Goal: Navigation & Orientation: Find specific page/section

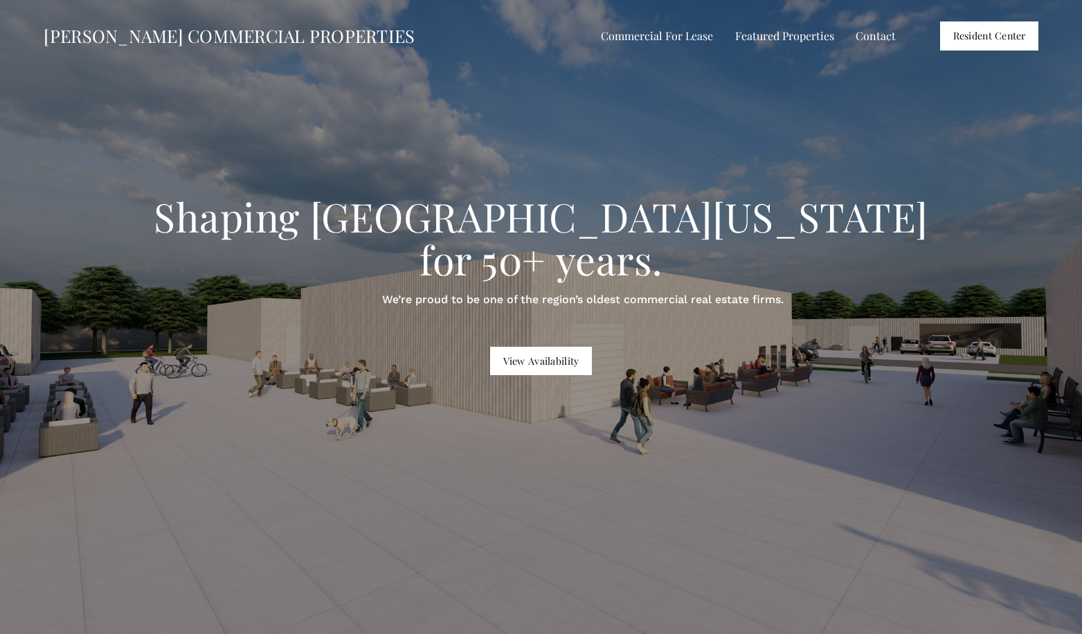
click at [0, 0] on span "Industrial / Flex For Lease" at bounding box center [0, 0] width 0 height 0
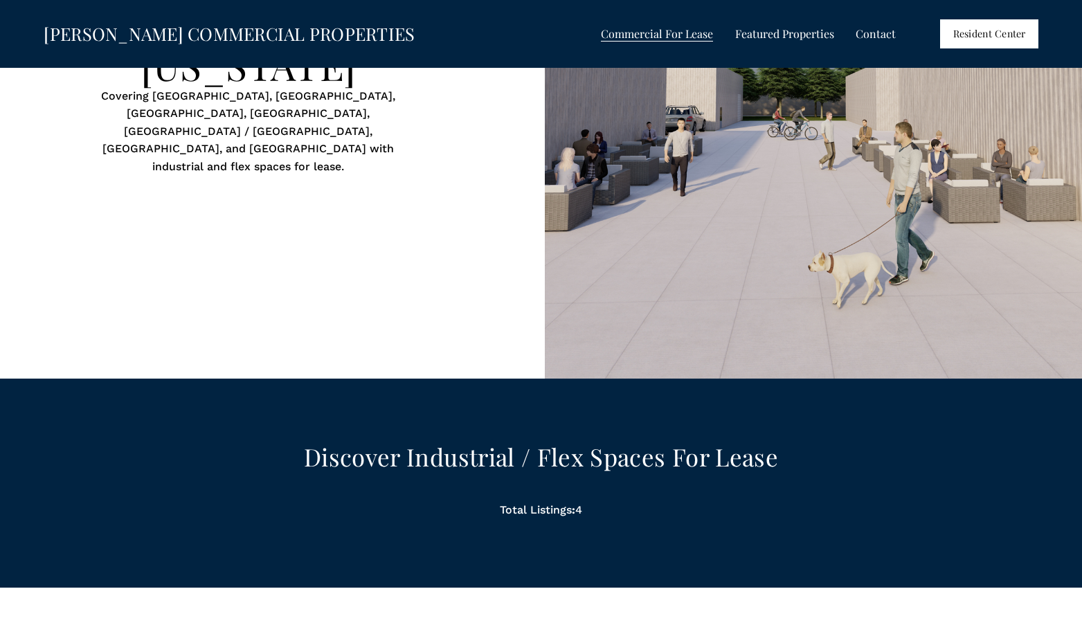
scroll to position [650, 0]
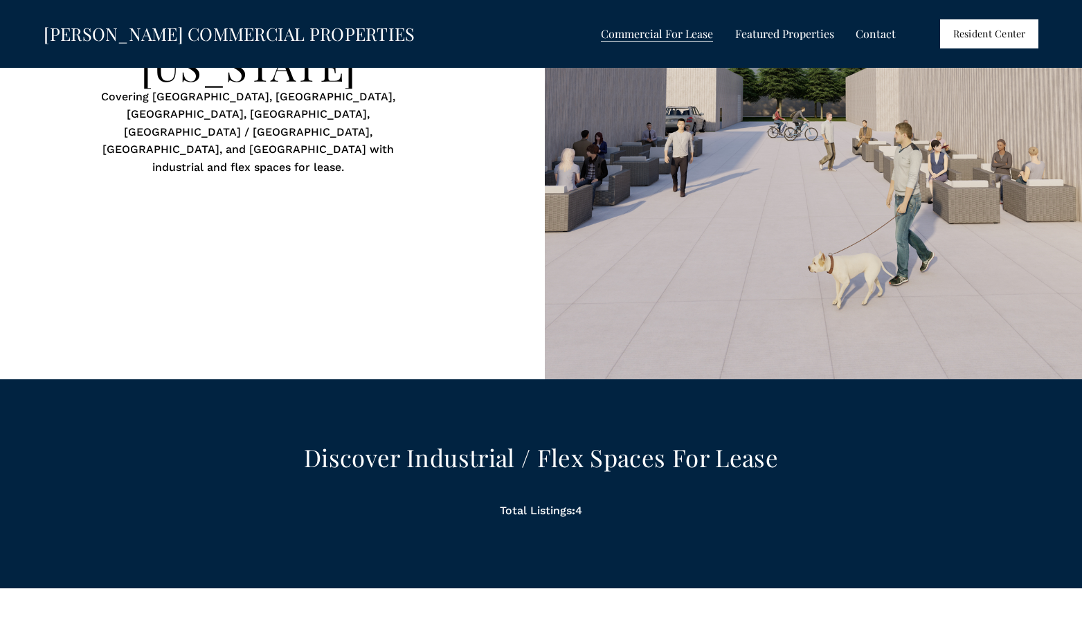
click at [768, 38] on span "Featured Properties" at bounding box center [784, 34] width 99 height 18
click at [768, 33] on span "Featured Properties" at bounding box center [784, 34] width 99 height 18
click at [788, 34] on span "Featured Properties" at bounding box center [784, 34] width 99 height 18
click at [0, 0] on span "Shops at [GEOGRAPHIC_DATA]" at bounding box center [0, 0] width 0 height 0
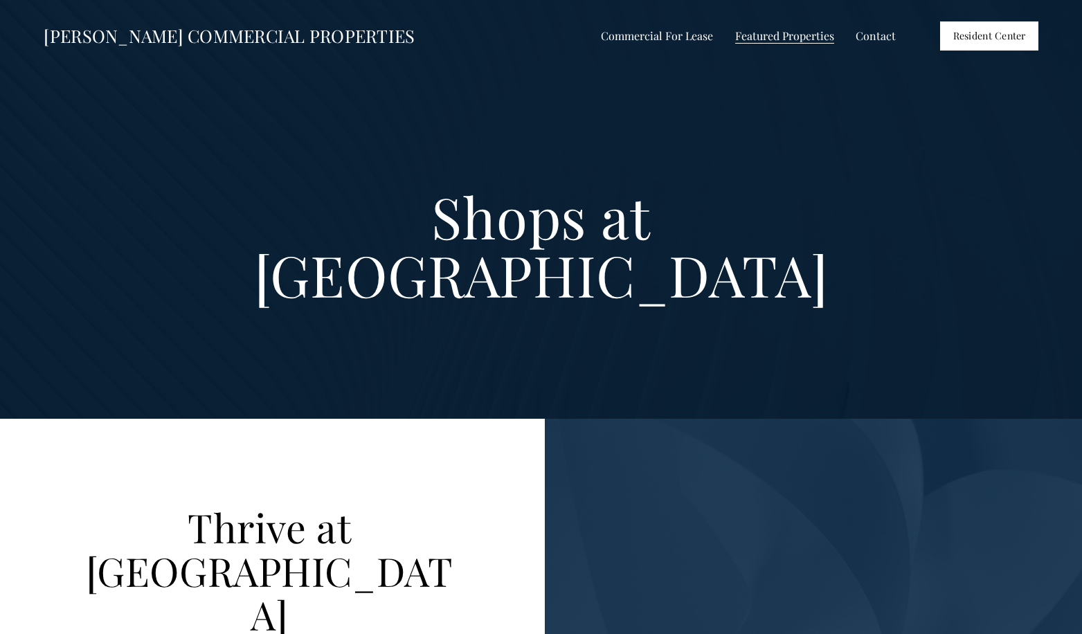
click at [0, 0] on span "Shops on the Trail" at bounding box center [0, 0] width 0 height 0
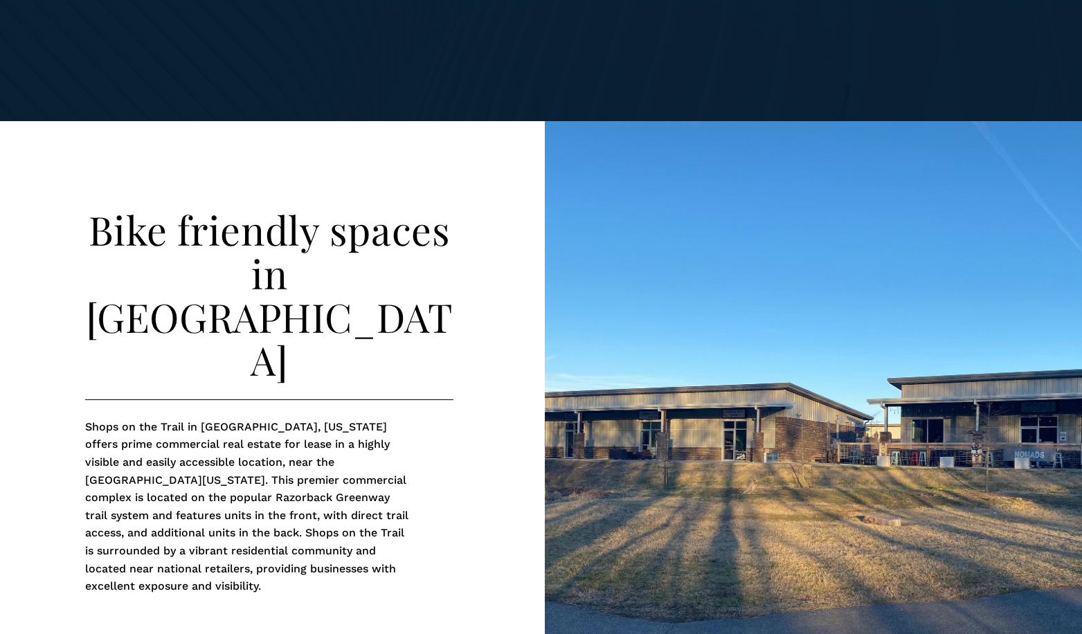
scroll to position [301, 0]
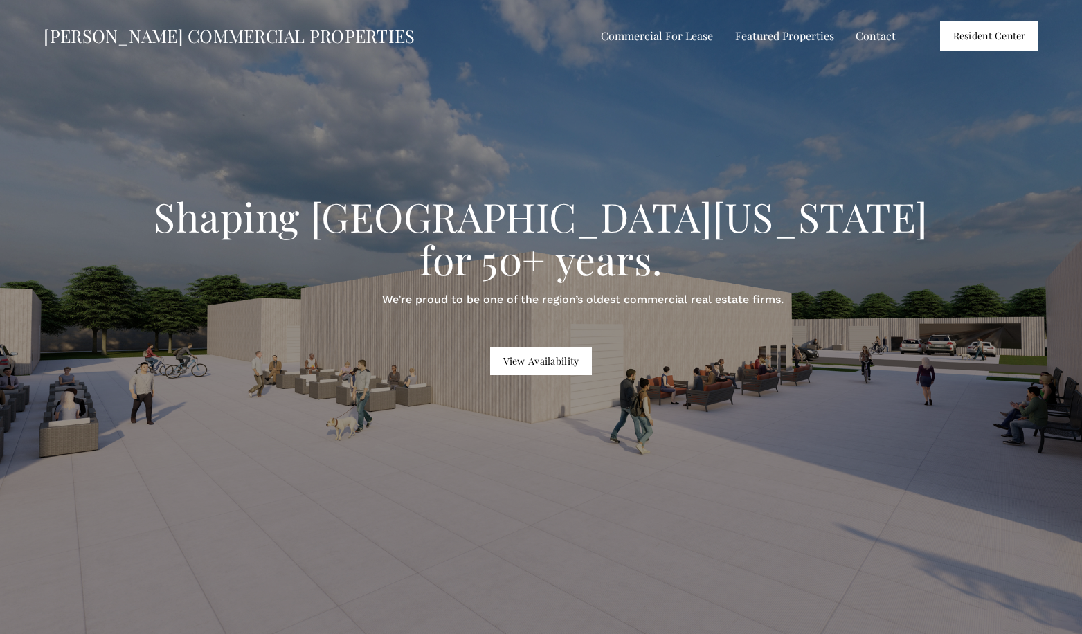
click at [0, 0] on span "The Collection at [GEOGRAPHIC_DATA]" at bounding box center [0, 0] width 0 height 0
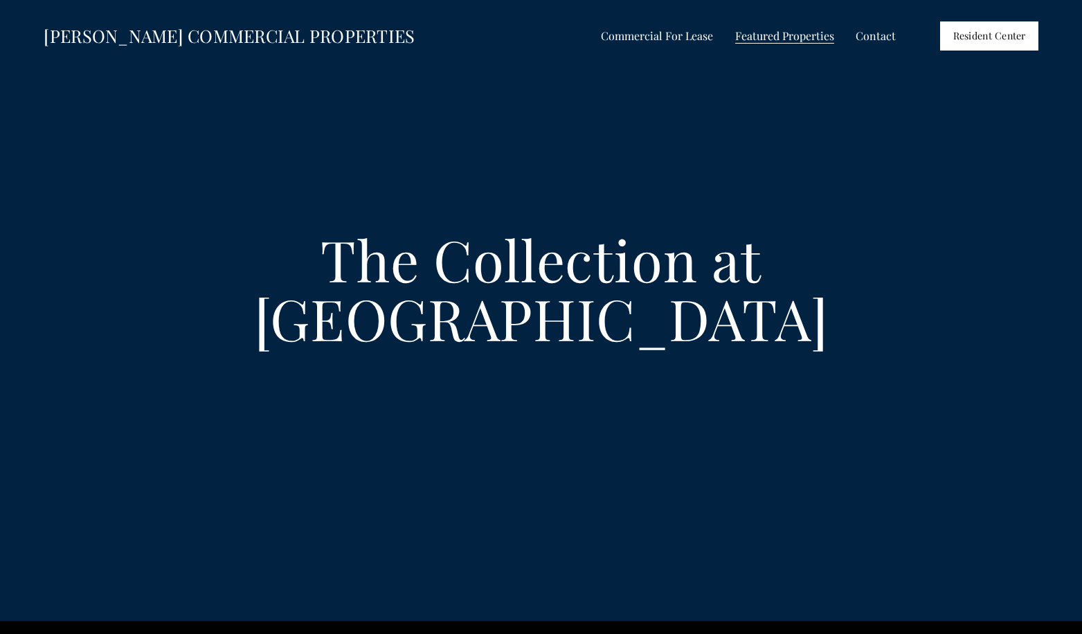
click at [0, 0] on span "Shops at [PERSON_NAME]" at bounding box center [0, 0] width 0 height 0
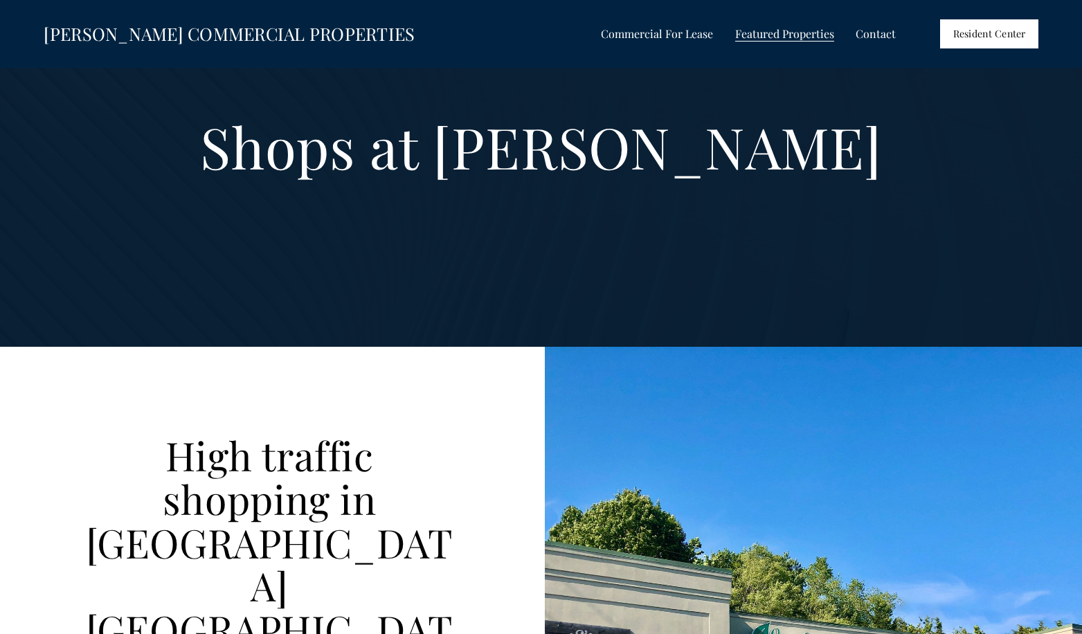
scroll to position [69, 0]
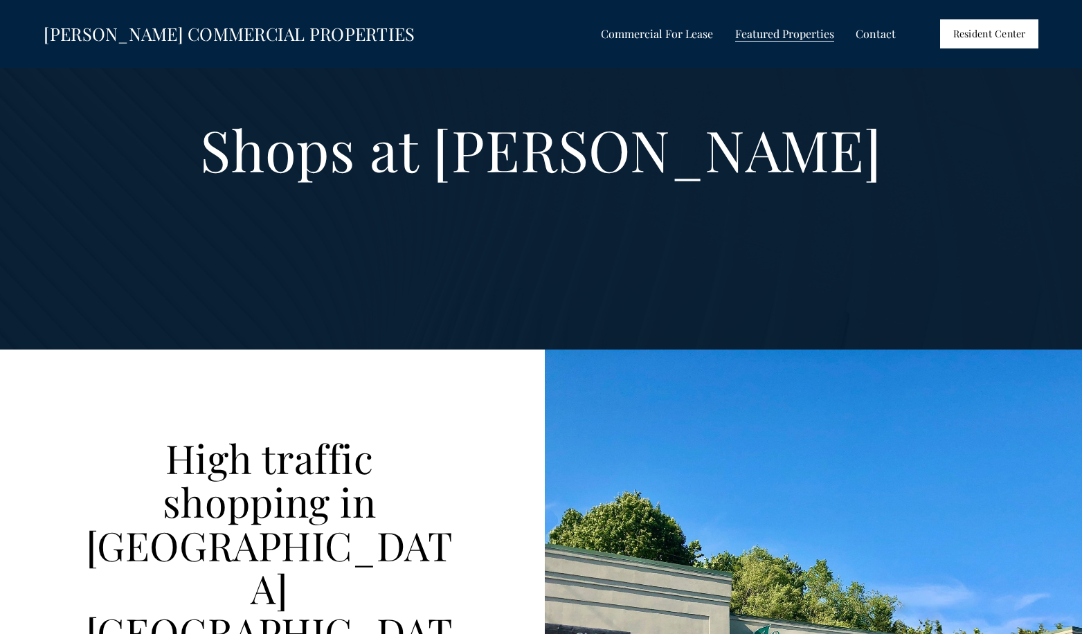
click at [0, 0] on span "Shops at [GEOGRAPHIC_DATA]" at bounding box center [0, 0] width 0 height 0
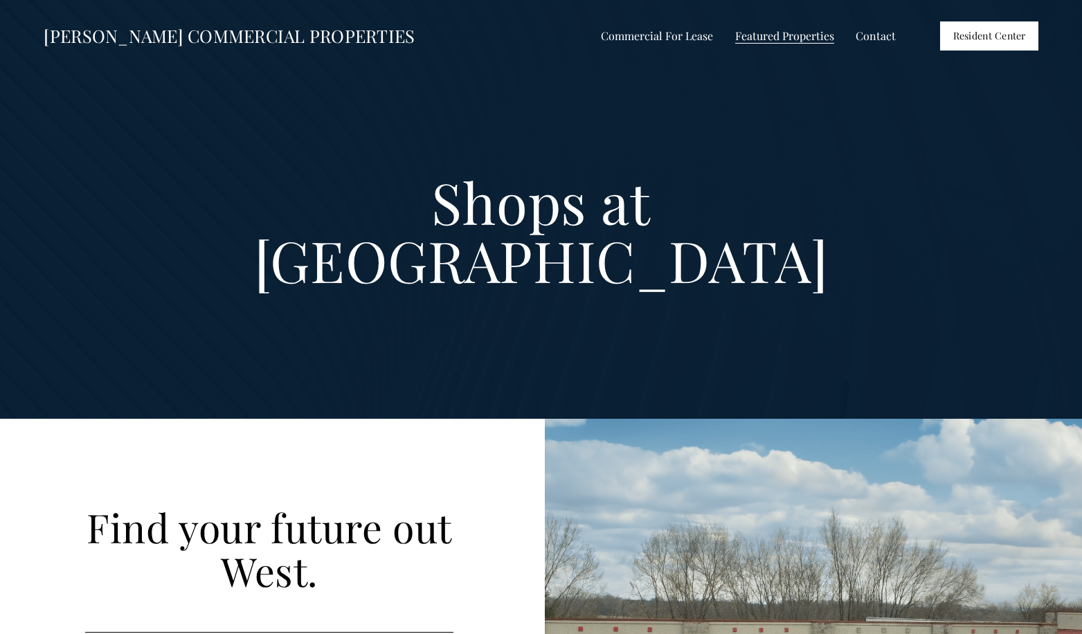
click at [0, 0] on span "Shops at [GEOGRAPHIC_DATA]" at bounding box center [0, 0] width 0 height 0
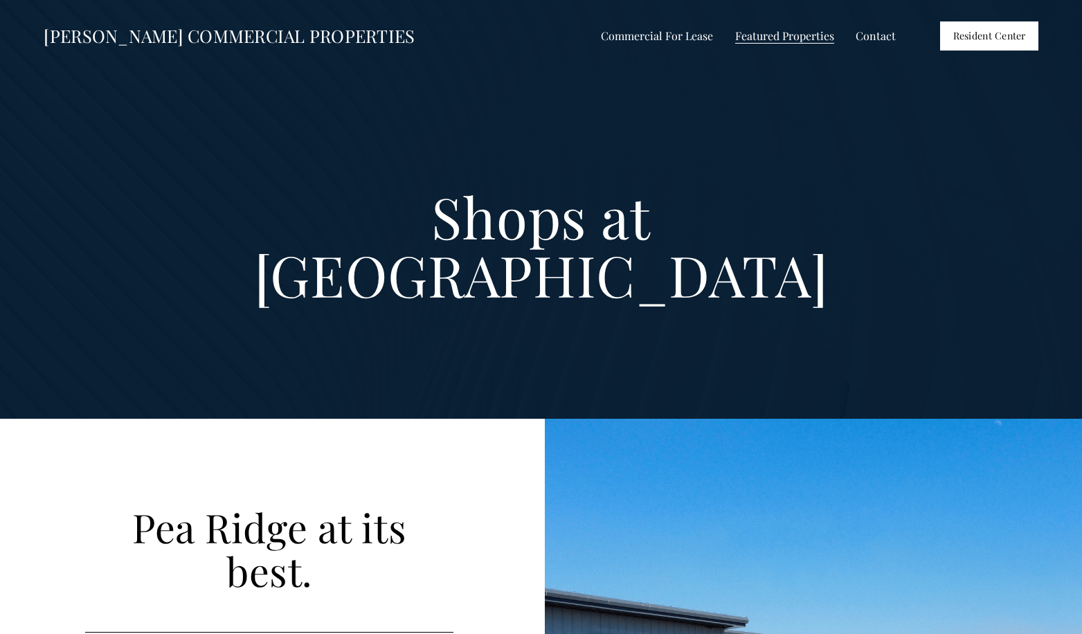
click at [0, 0] on span "Shops at [GEOGRAPHIC_DATA]" at bounding box center [0, 0] width 0 height 0
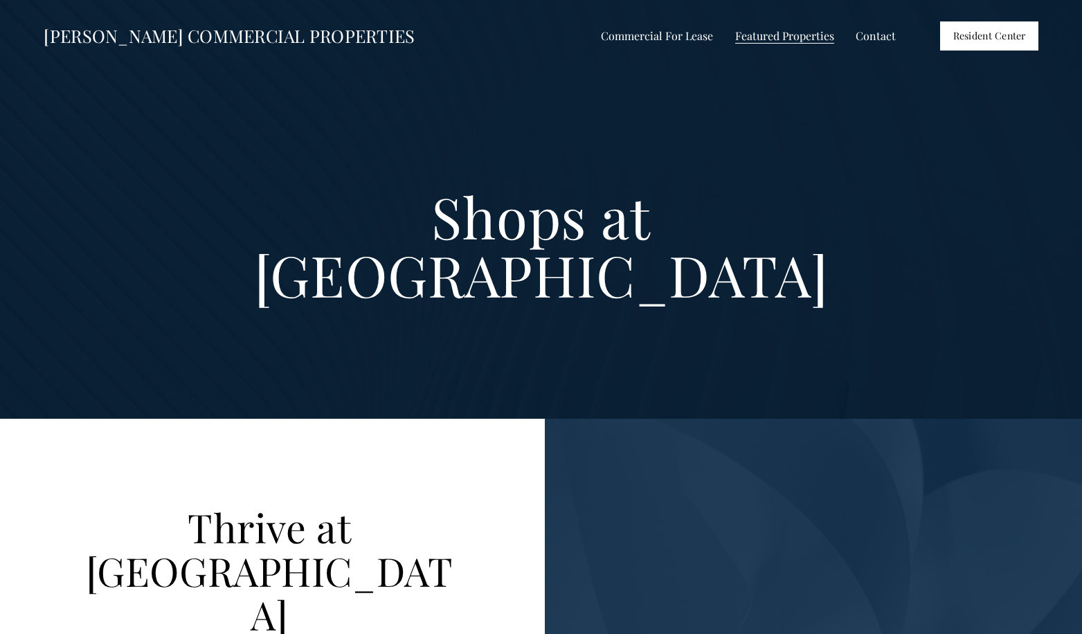
click at [0, 0] on span "The Collection at [GEOGRAPHIC_DATA]" at bounding box center [0, 0] width 0 height 0
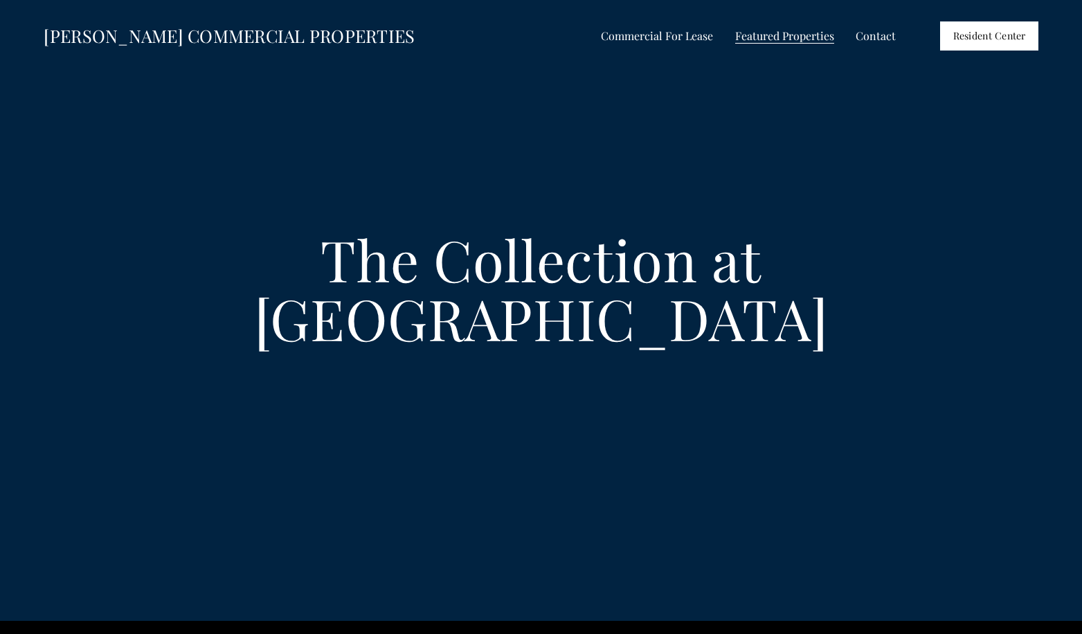
click at [0, 0] on span "Shops at [PERSON_NAME]" at bounding box center [0, 0] width 0 height 0
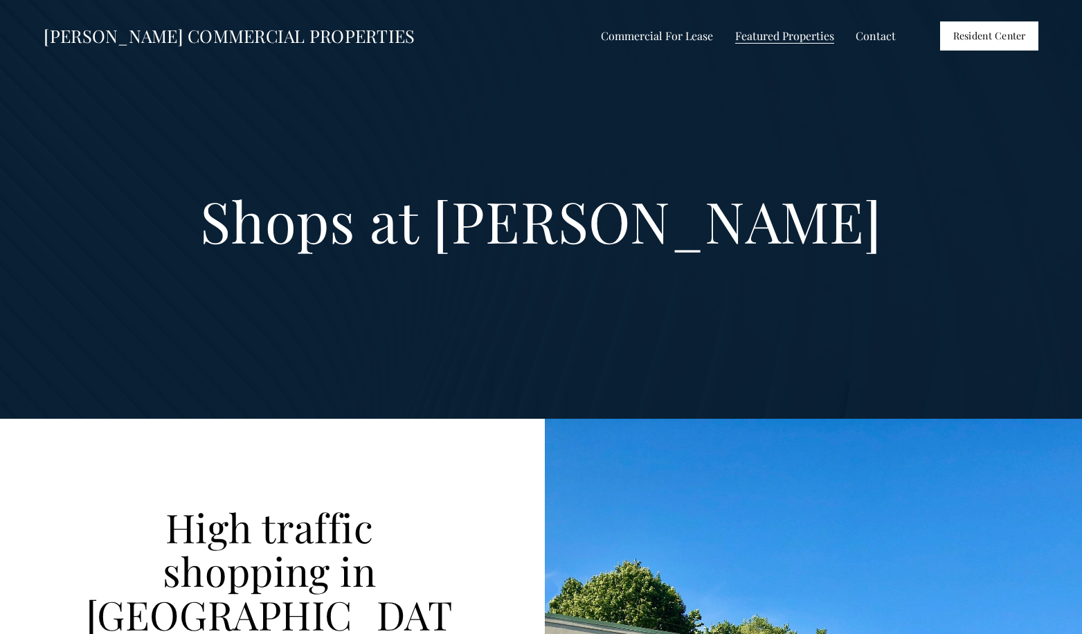
click at [0, 0] on span "Shops at [GEOGRAPHIC_DATA]" at bounding box center [0, 0] width 0 height 0
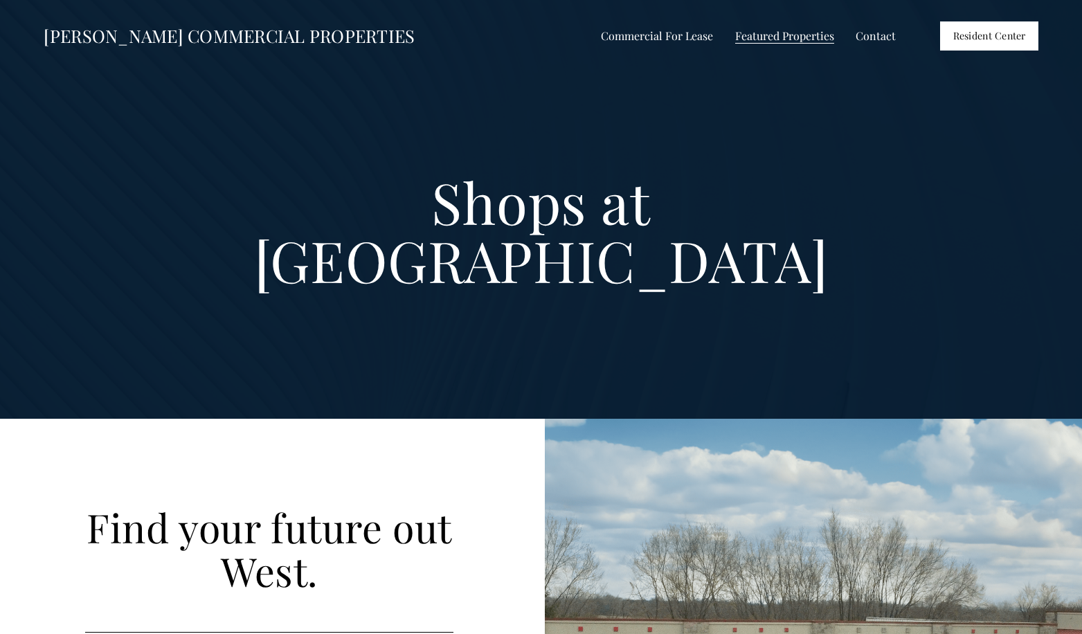
click at [0, 0] on span "[GEOGRAPHIC_DATA]" at bounding box center [0, 0] width 0 height 0
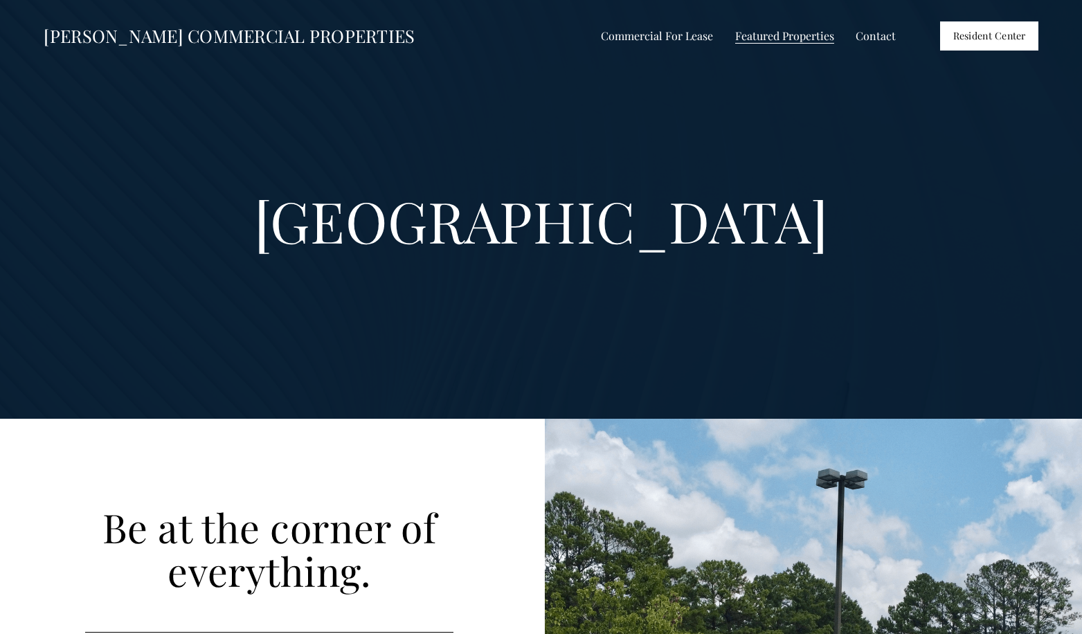
click at [697, 40] on span "Commercial For Lease" at bounding box center [657, 36] width 112 height 18
click at [0, 0] on span "Industrial / Flex For Lease" at bounding box center [0, 0] width 0 height 0
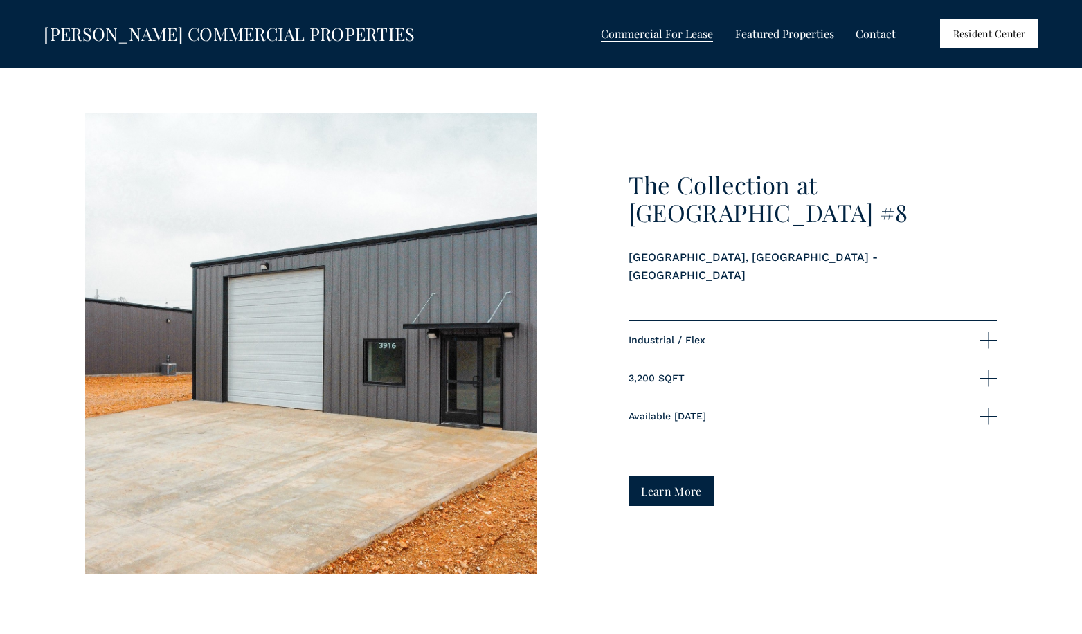
scroll to position [1787, 0]
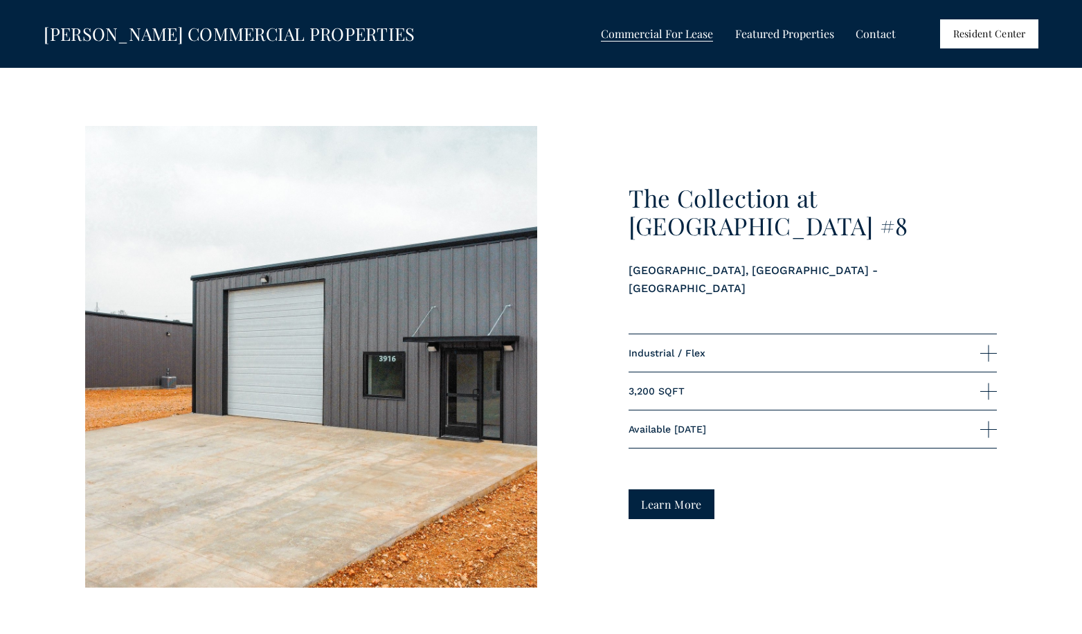
click at [0, 0] on span "All Listings" at bounding box center [0, 0] width 0 height 0
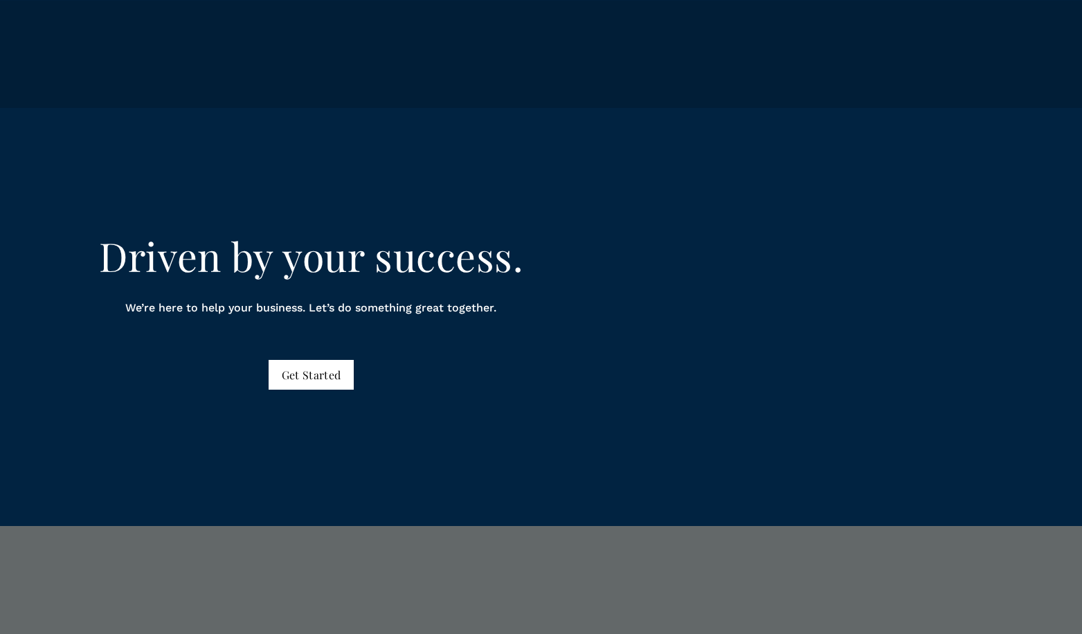
scroll to position [7251, 0]
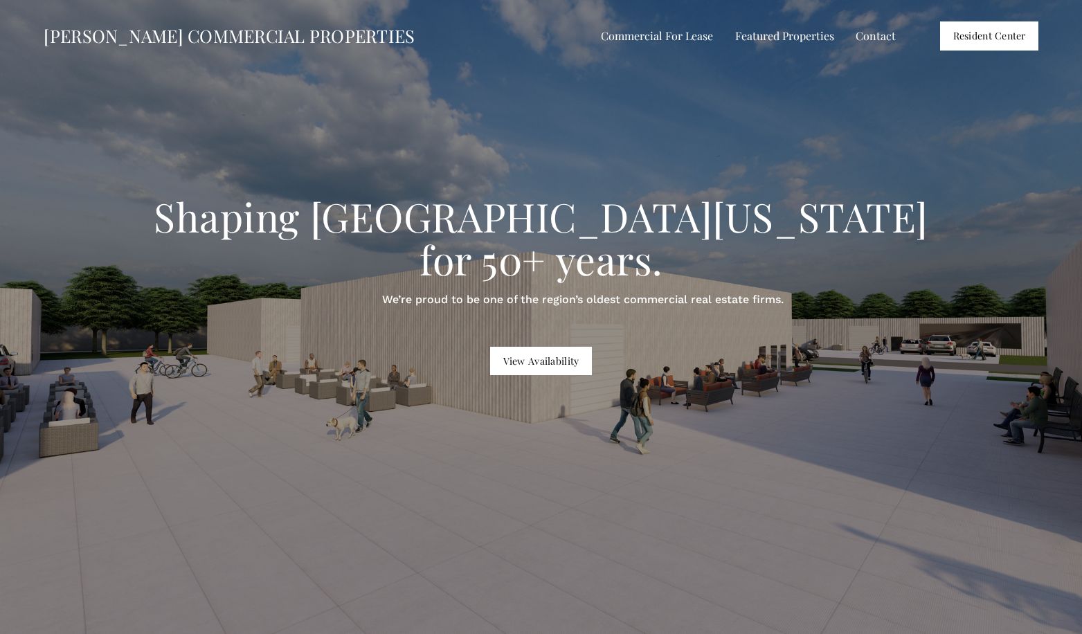
click at [0, 0] on span "All Listings" at bounding box center [0, 0] width 0 height 0
click at [0, 0] on span "Industrial / Flex For Lease" at bounding box center [0, 0] width 0 height 0
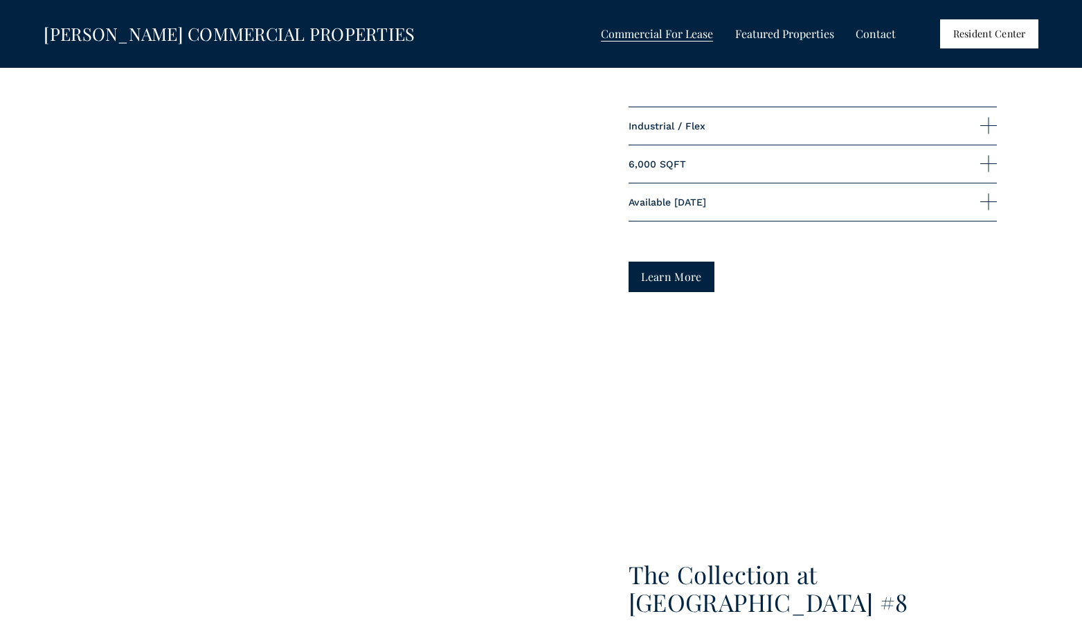
scroll to position [1410, 0]
